Goal: Information Seeking & Learning: Learn about a topic

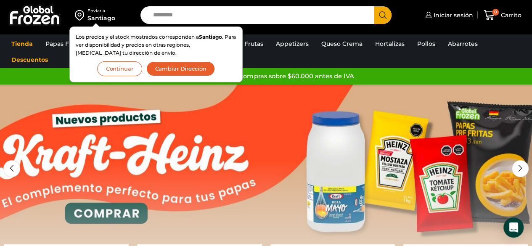
click at [115, 68] on button "Continuar" at bounding box center [119, 68] width 45 height 15
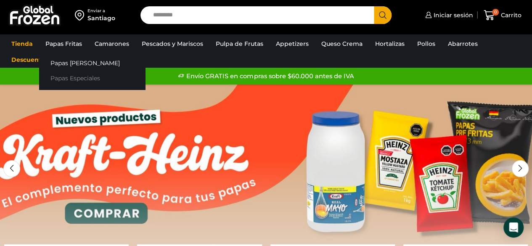
click at [79, 77] on link "Papas Especiales" at bounding box center [92, 79] width 106 height 16
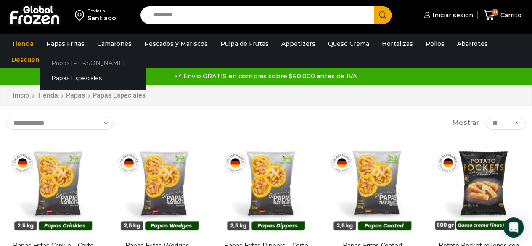
click at [68, 61] on link "Papas [PERSON_NAME]" at bounding box center [93, 63] width 106 height 16
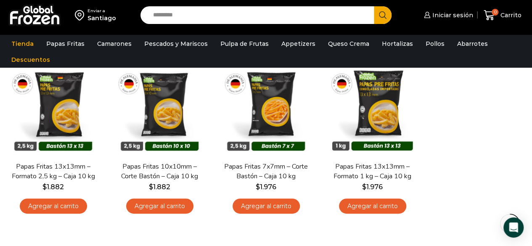
scroll to position [42, 0]
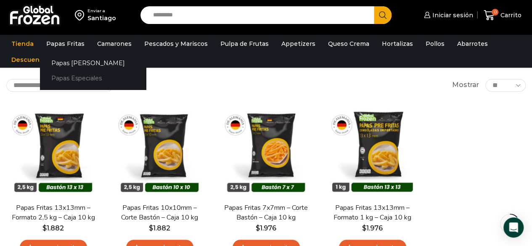
click at [67, 77] on link "Papas Especiales" at bounding box center [93, 79] width 106 height 16
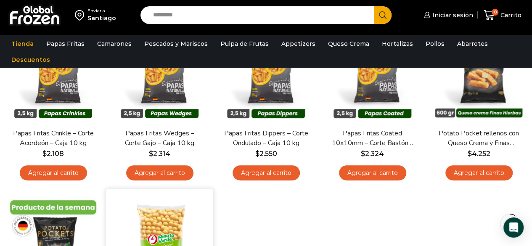
scroll to position [42, 0]
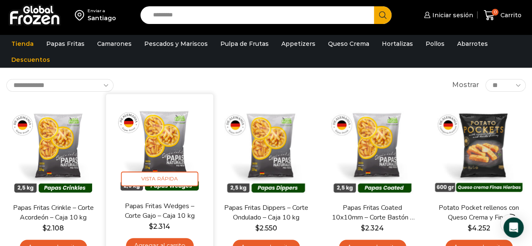
click at [166, 150] on img at bounding box center [159, 147] width 95 height 95
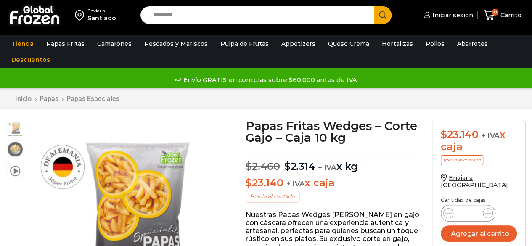
scroll to position [0, 0]
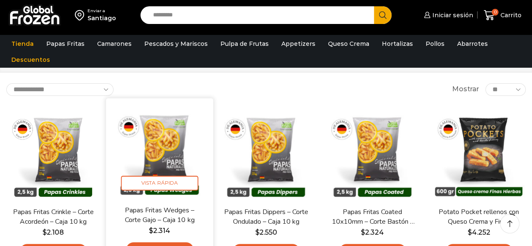
scroll to position [42, 0]
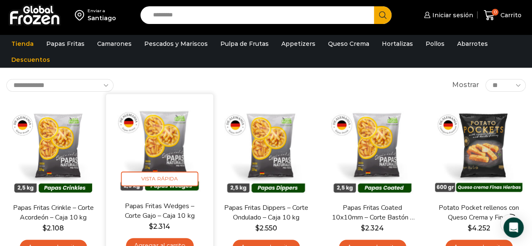
click at [176, 158] on img at bounding box center [159, 147] width 95 height 95
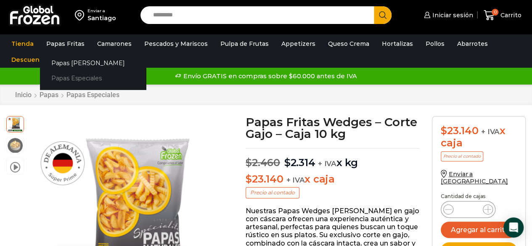
click at [71, 78] on link "Papas Especiales" at bounding box center [93, 79] width 106 height 16
click at [72, 77] on link "Papas Especiales" at bounding box center [93, 79] width 106 height 16
click at [70, 77] on link "Papas Especiales" at bounding box center [93, 79] width 106 height 16
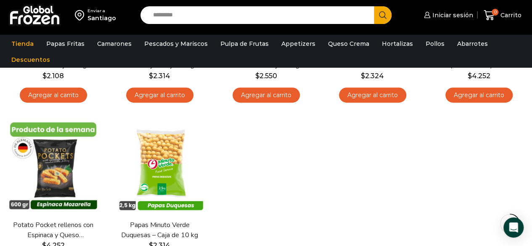
scroll to position [210, 0]
